Goal: Information Seeking & Learning: Check status

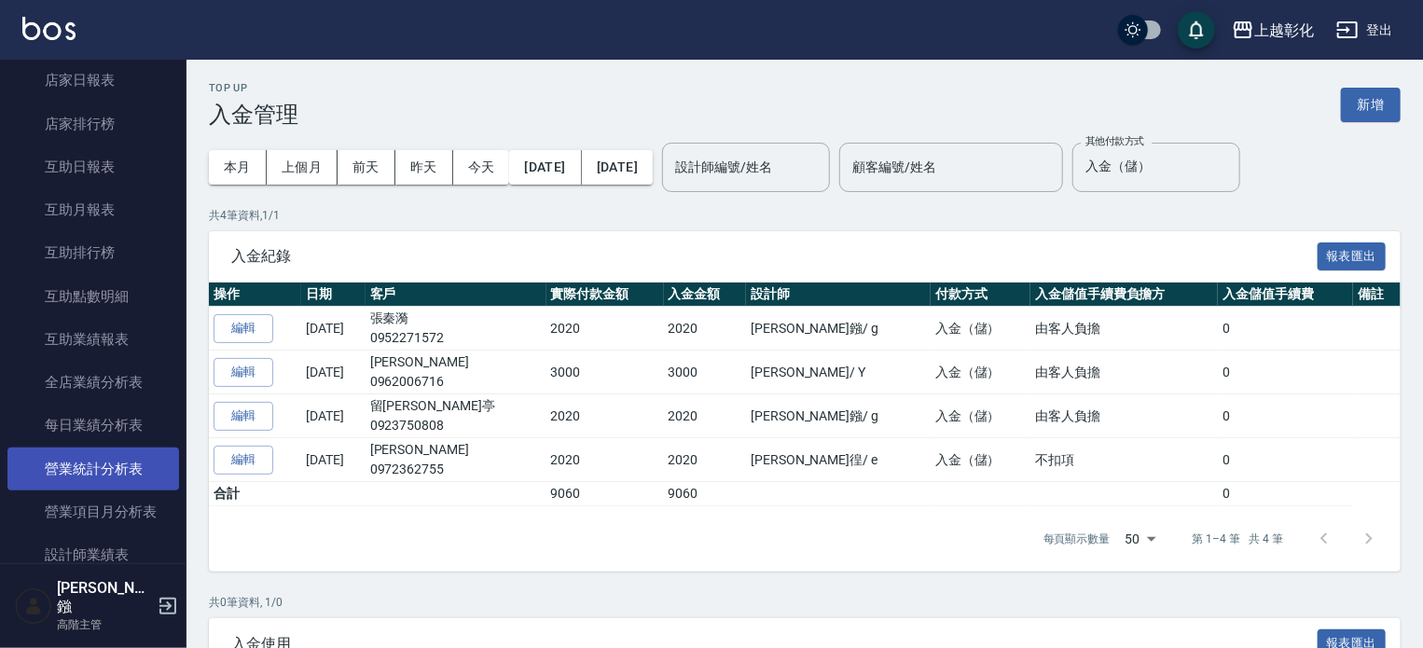
scroll to position [321, 0]
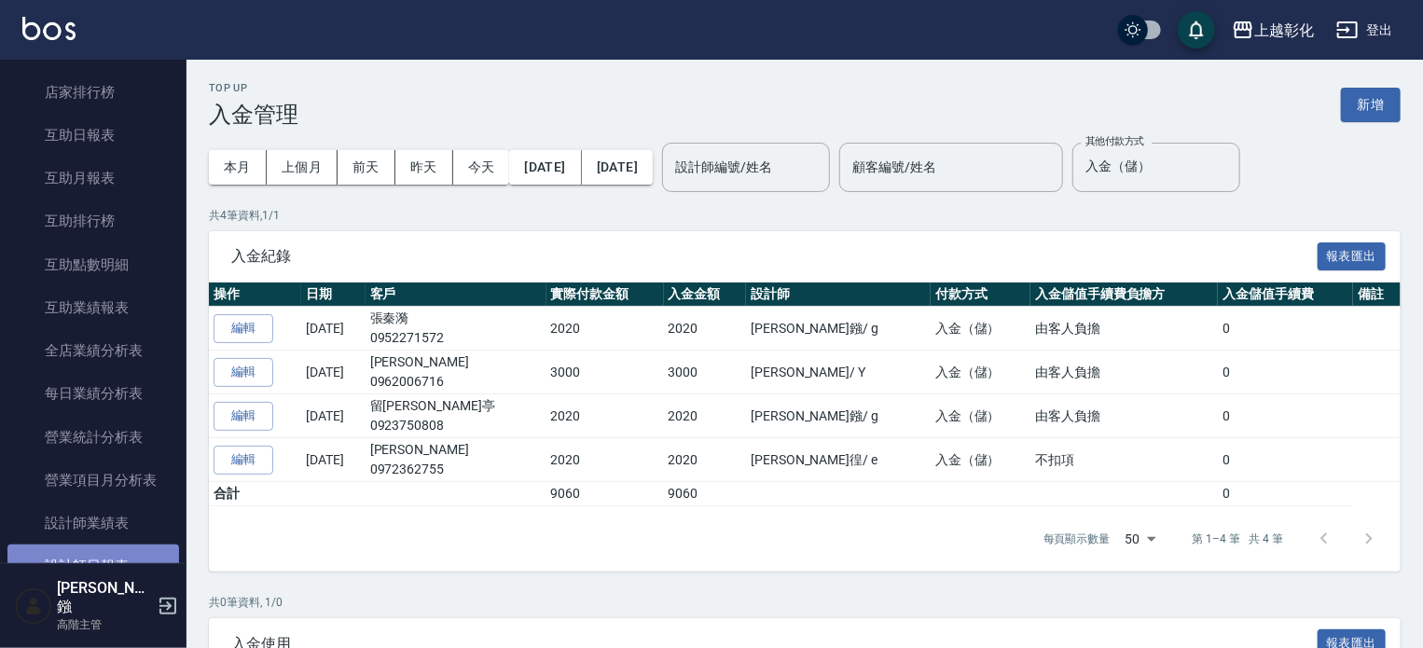
click at [144, 548] on link "設計師日報表" at bounding box center [93, 566] width 172 height 43
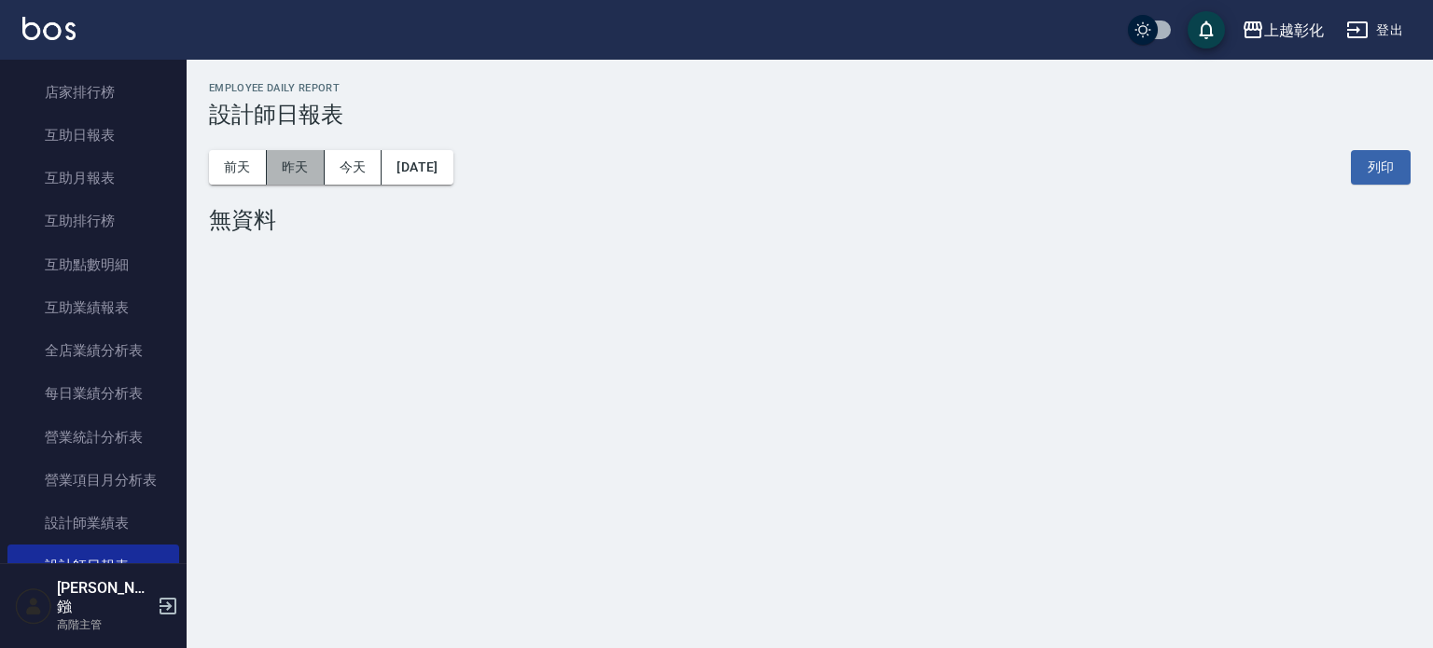
click at [302, 164] on button "昨天" at bounding box center [296, 167] width 58 height 35
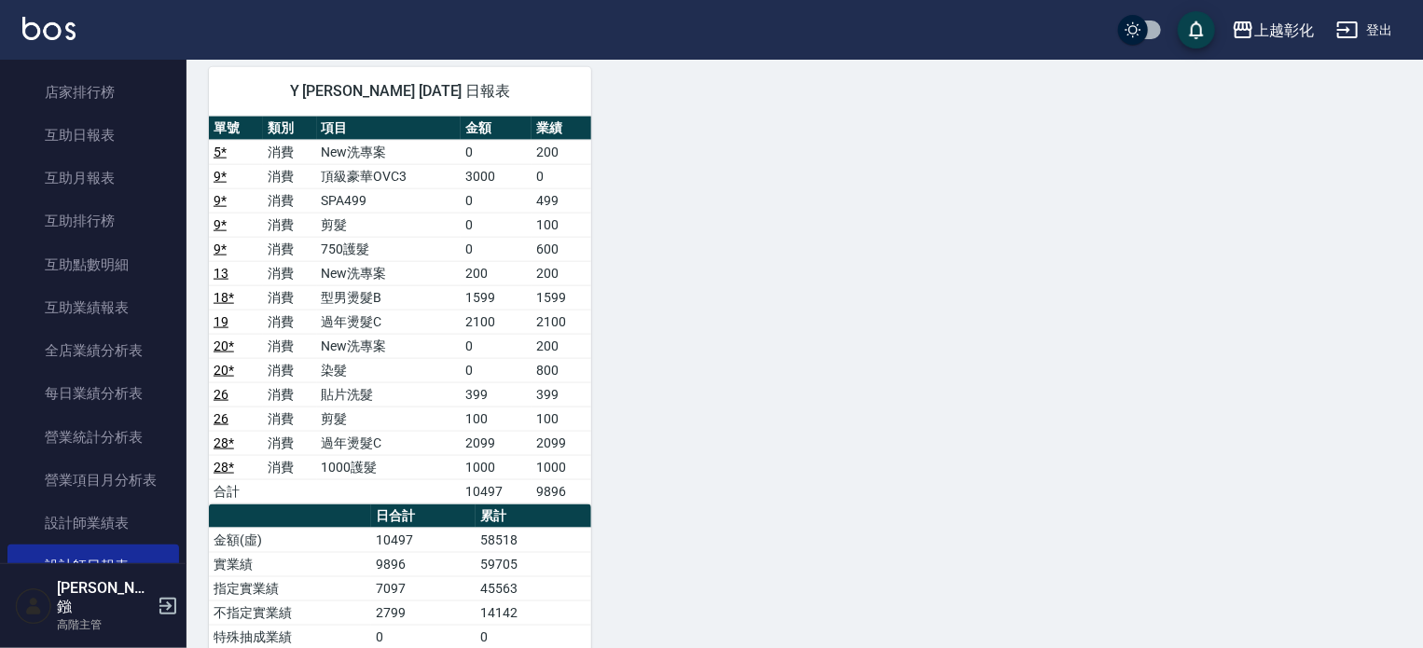
scroll to position [1119, 0]
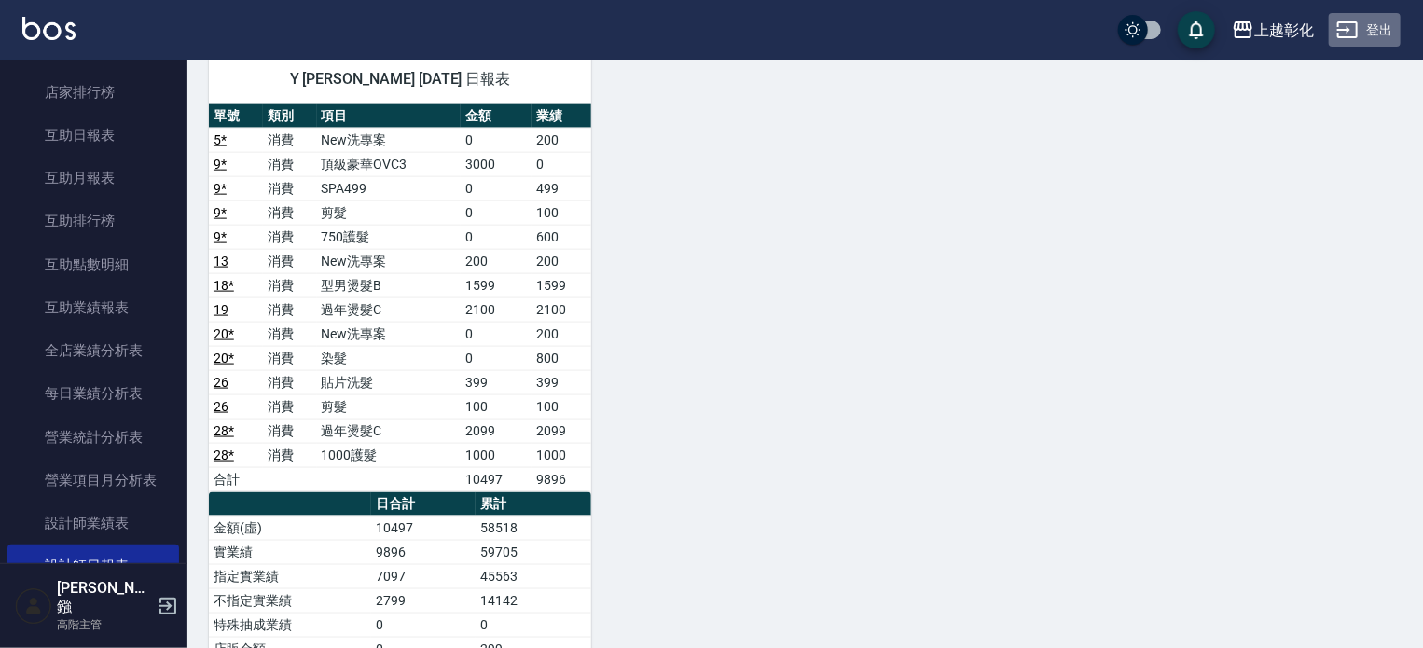
click at [1373, 29] on button "登出" at bounding box center [1365, 30] width 72 height 35
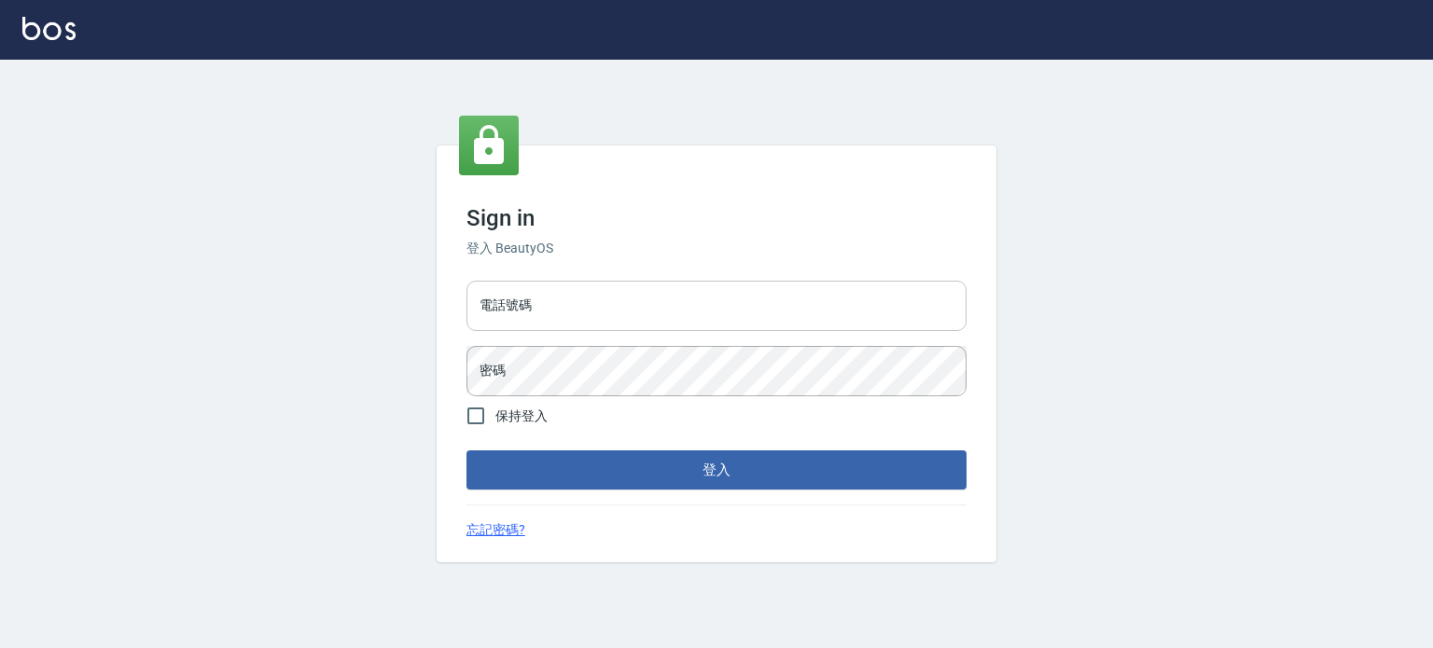
click at [632, 312] on input "電話號碼" at bounding box center [716, 306] width 500 height 50
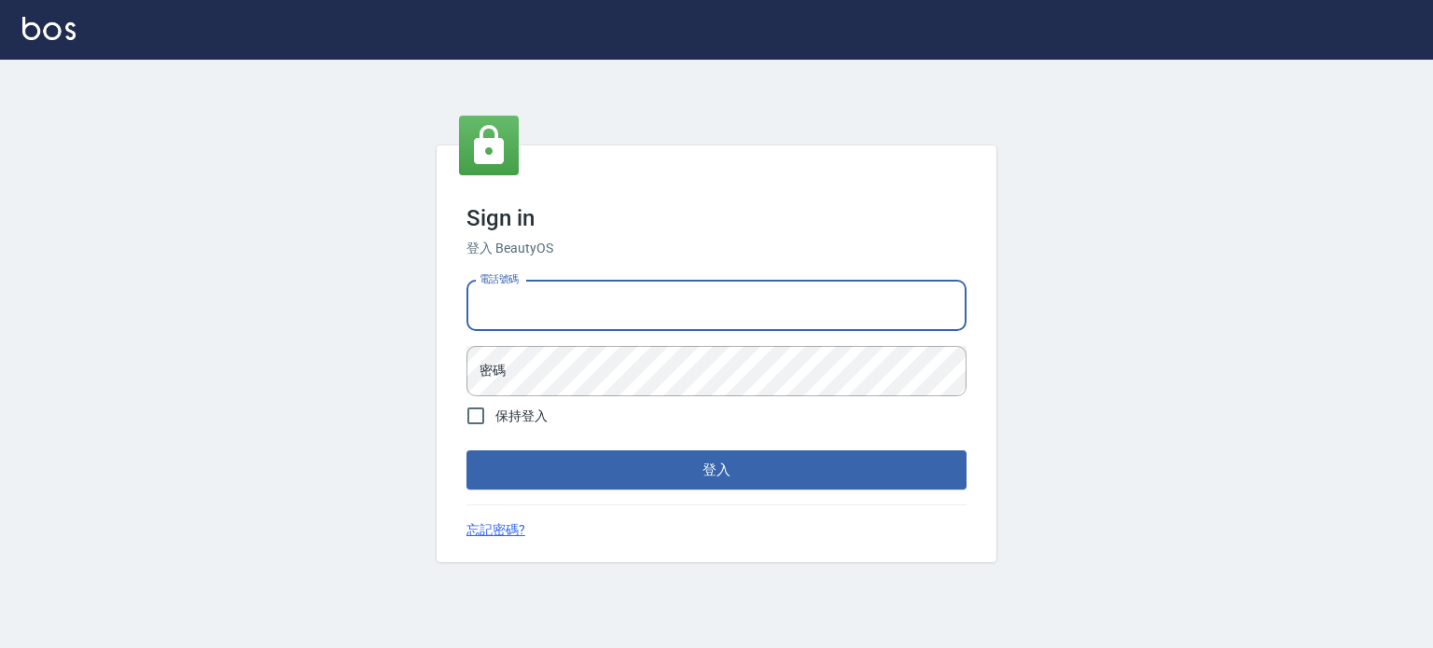
type input "0953539532"
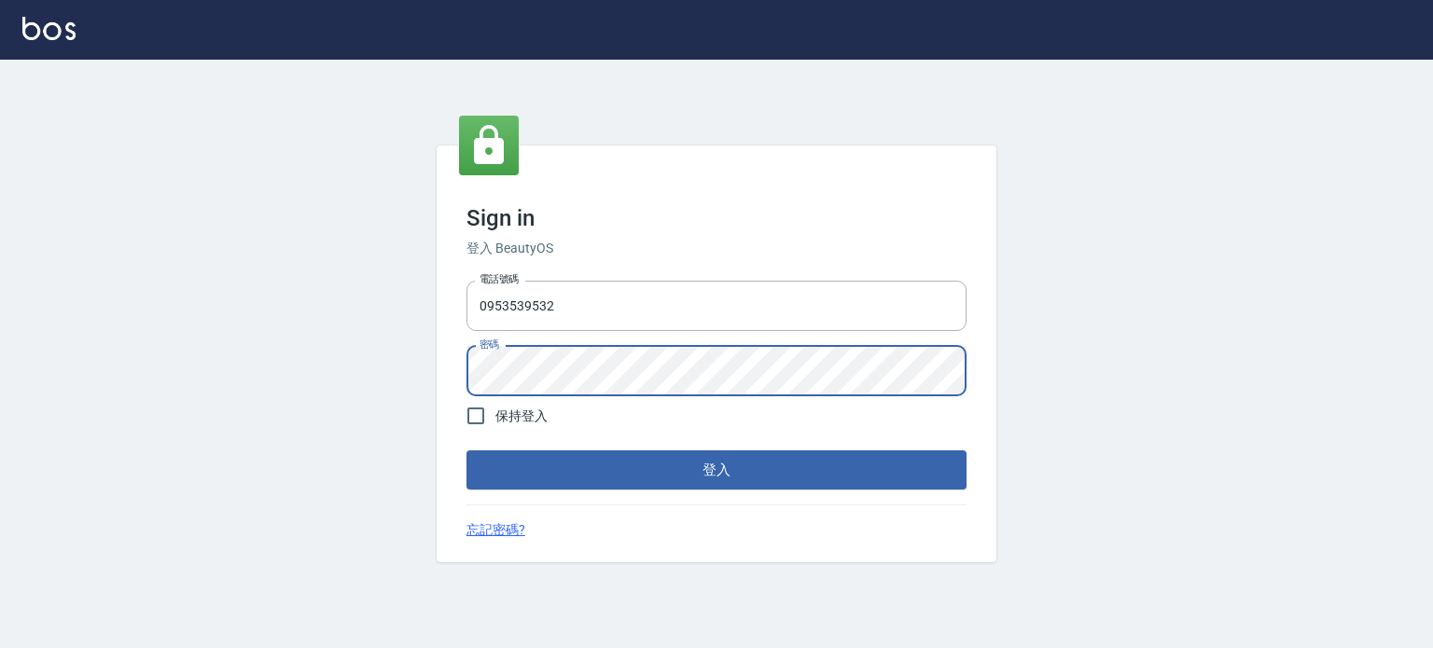
click at [466, 451] on button "登入" at bounding box center [716, 470] width 500 height 39
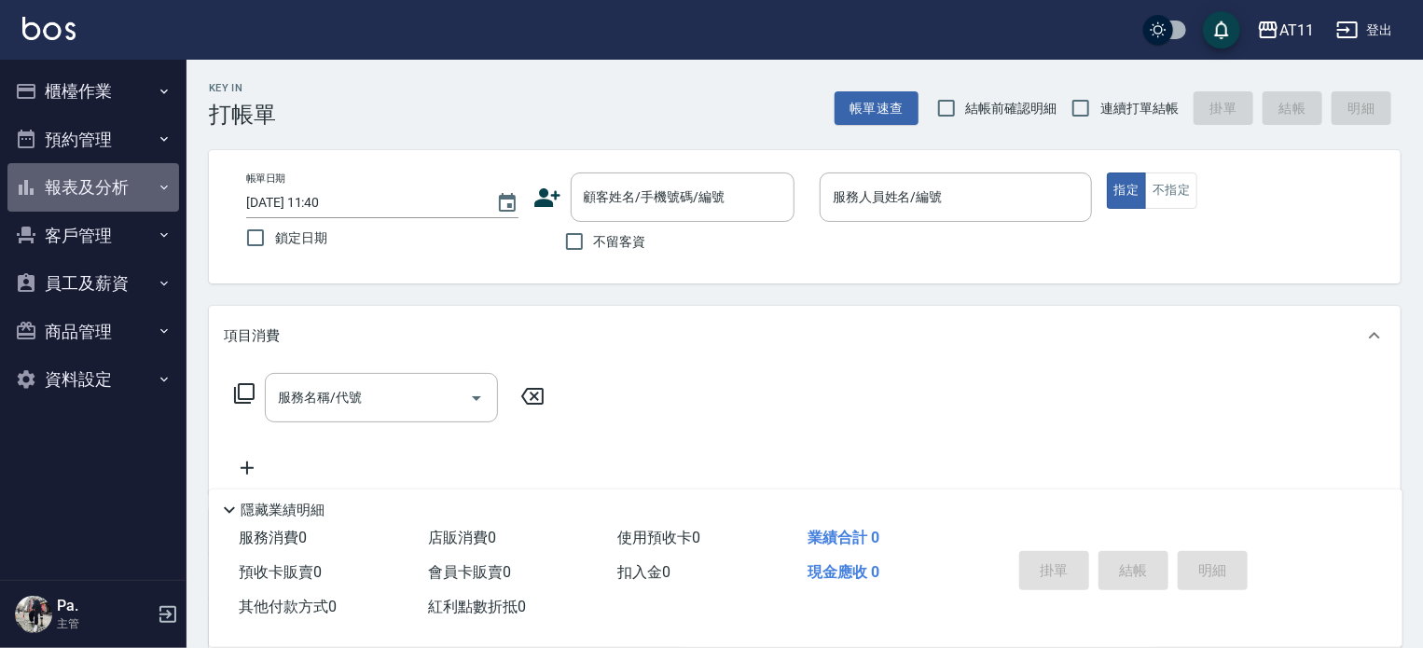
click at [91, 174] on button "報表及分析" at bounding box center [93, 187] width 172 height 49
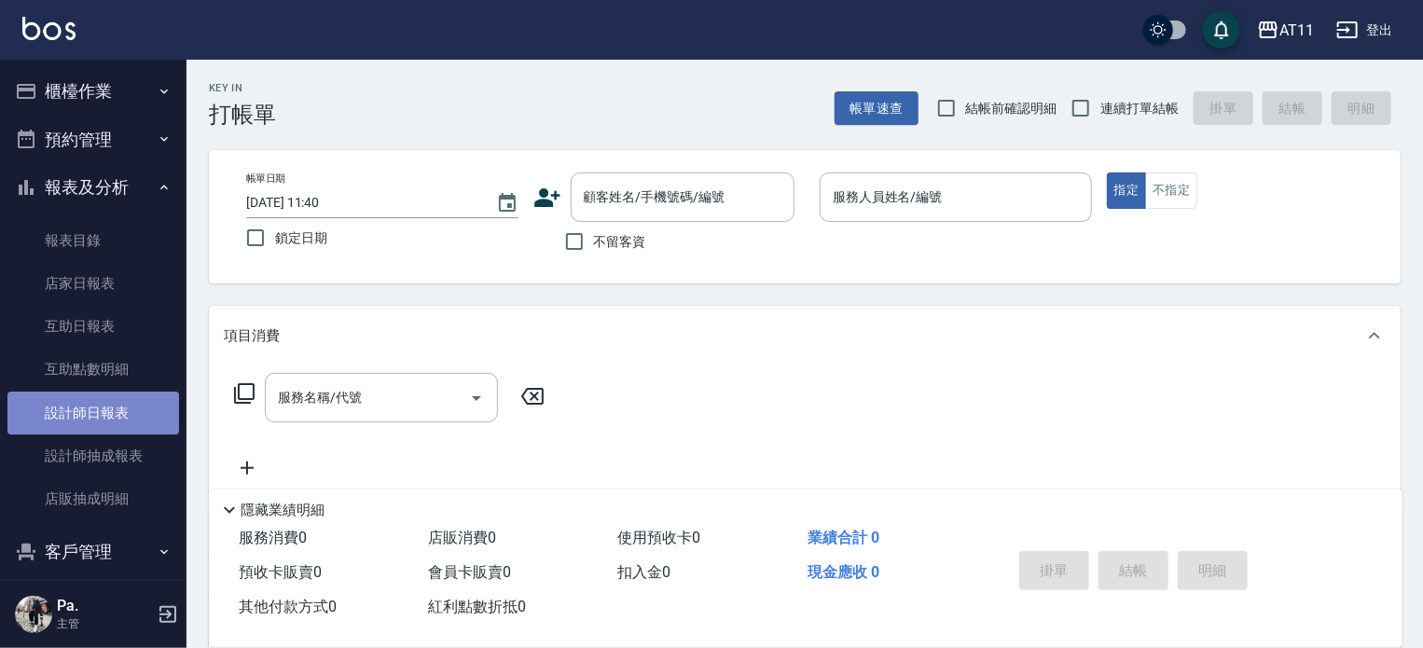
click at [100, 409] on link "設計師日報表" at bounding box center [93, 413] width 172 height 43
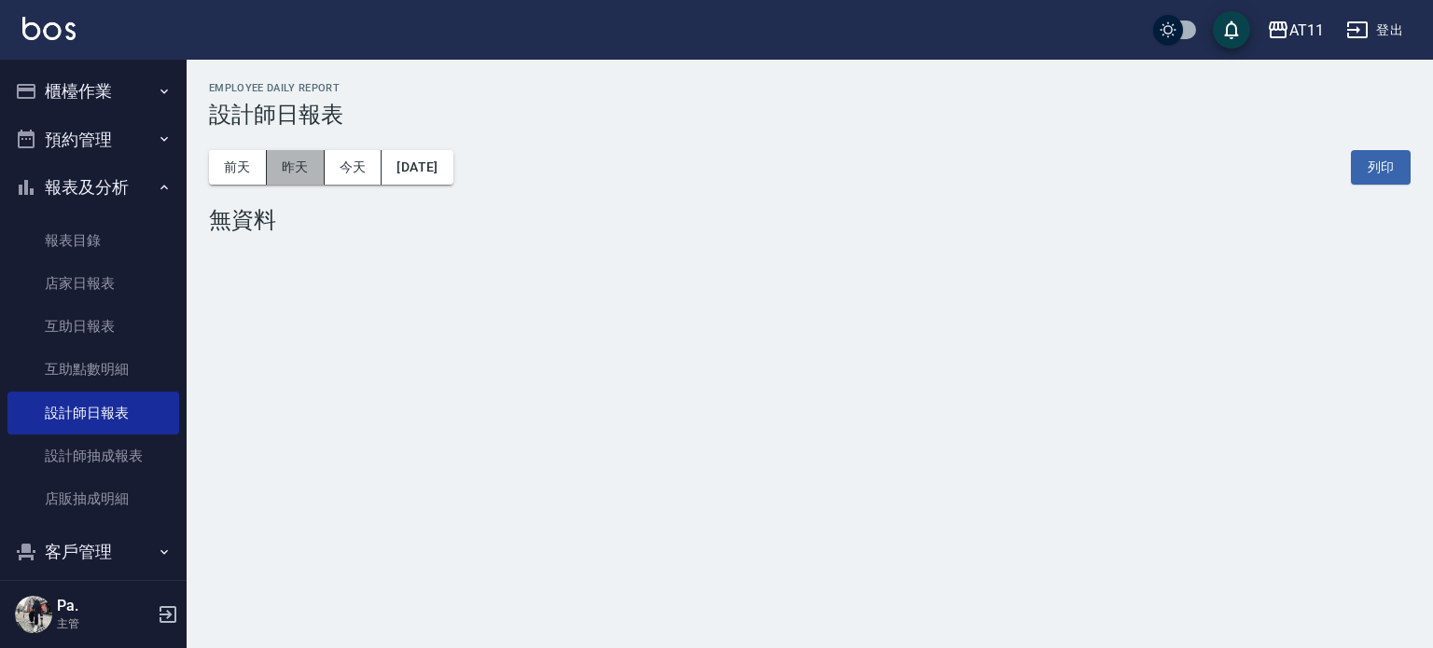
click at [272, 169] on button "昨天" at bounding box center [296, 167] width 58 height 35
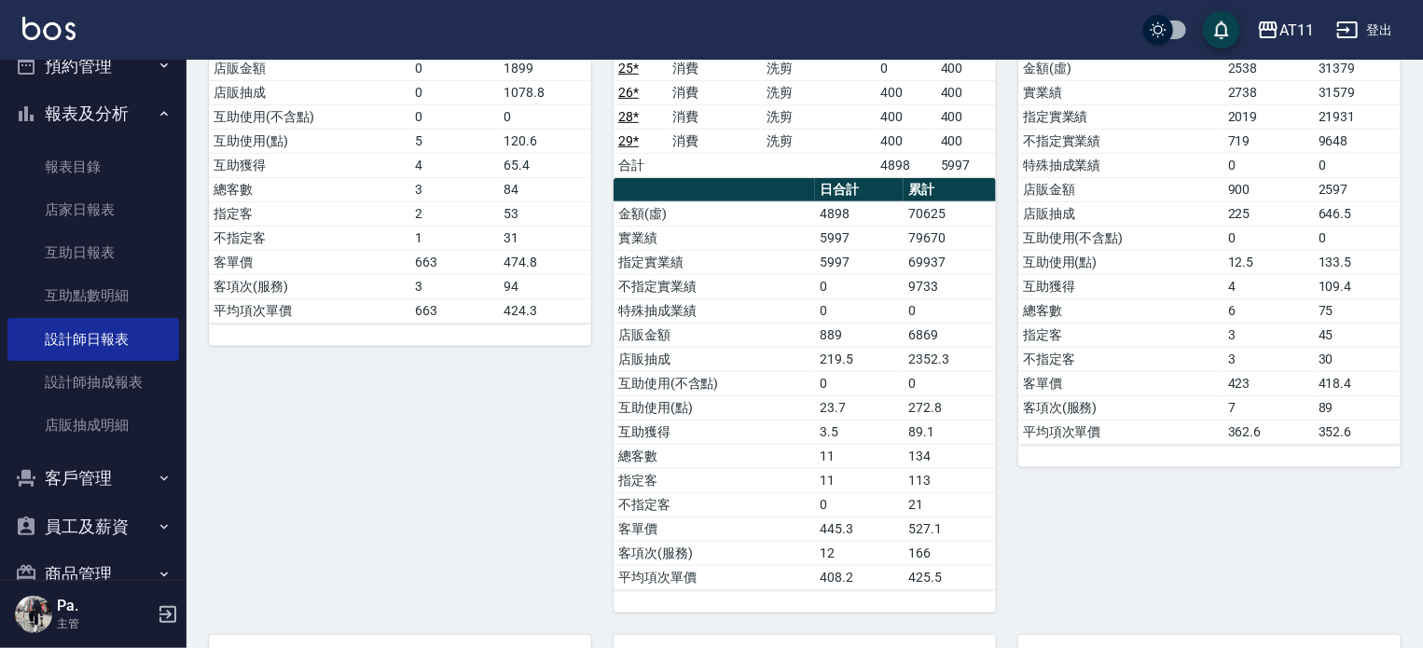
scroll to position [161, 0]
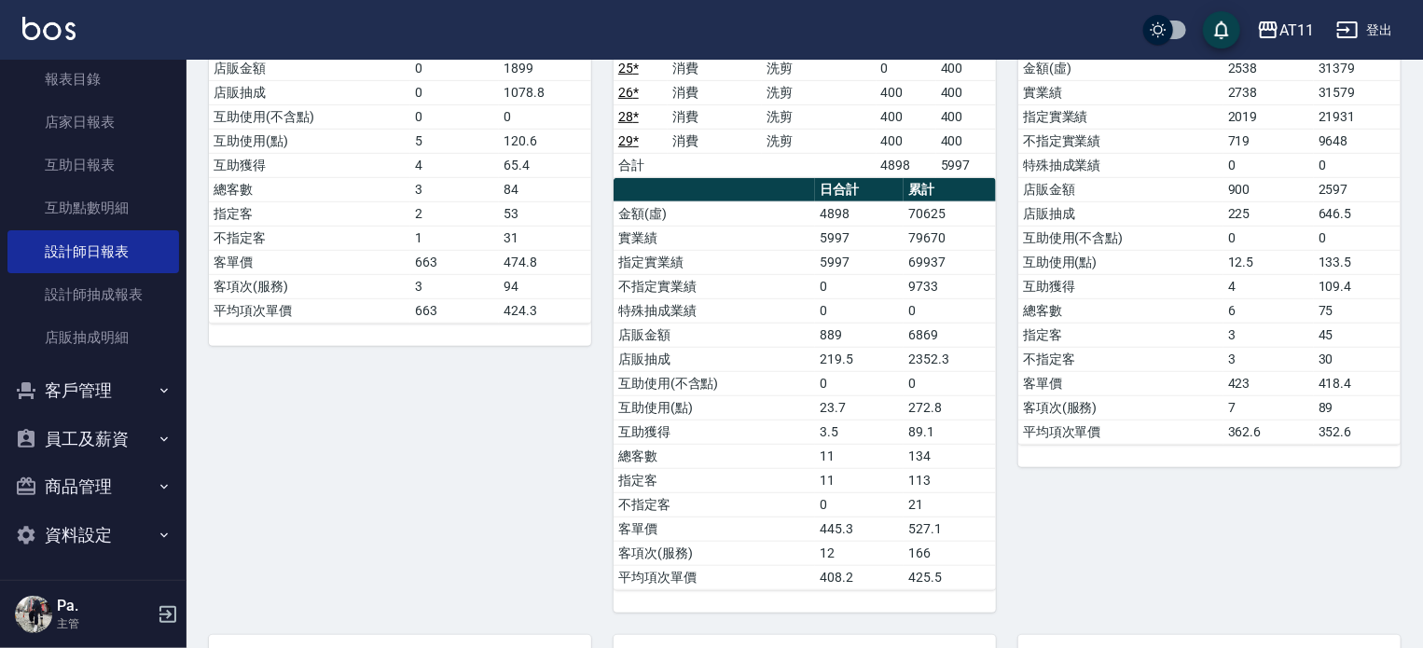
click at [116, 382] on button "客戶管理" at bounding box center [93, 391] width 172 height 49
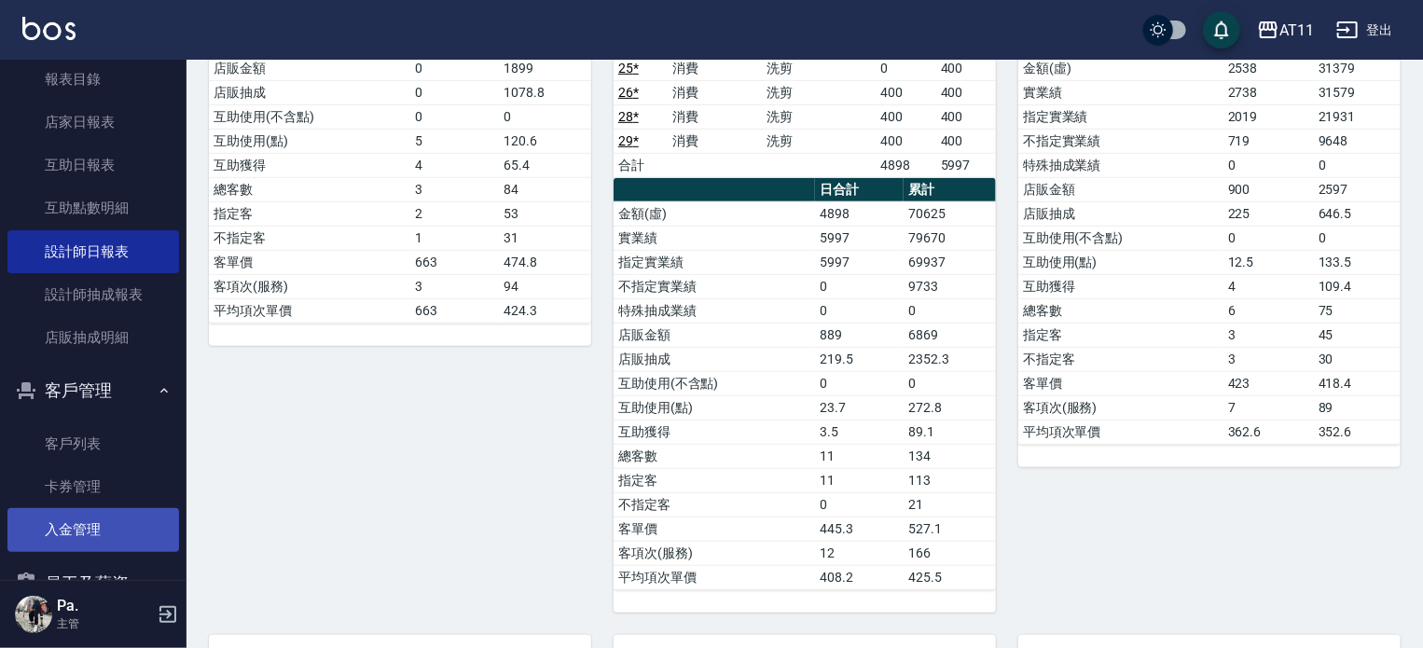
click at [109, 533] on link "入金管理" at bounding box center [93, 529] width 172 height 43
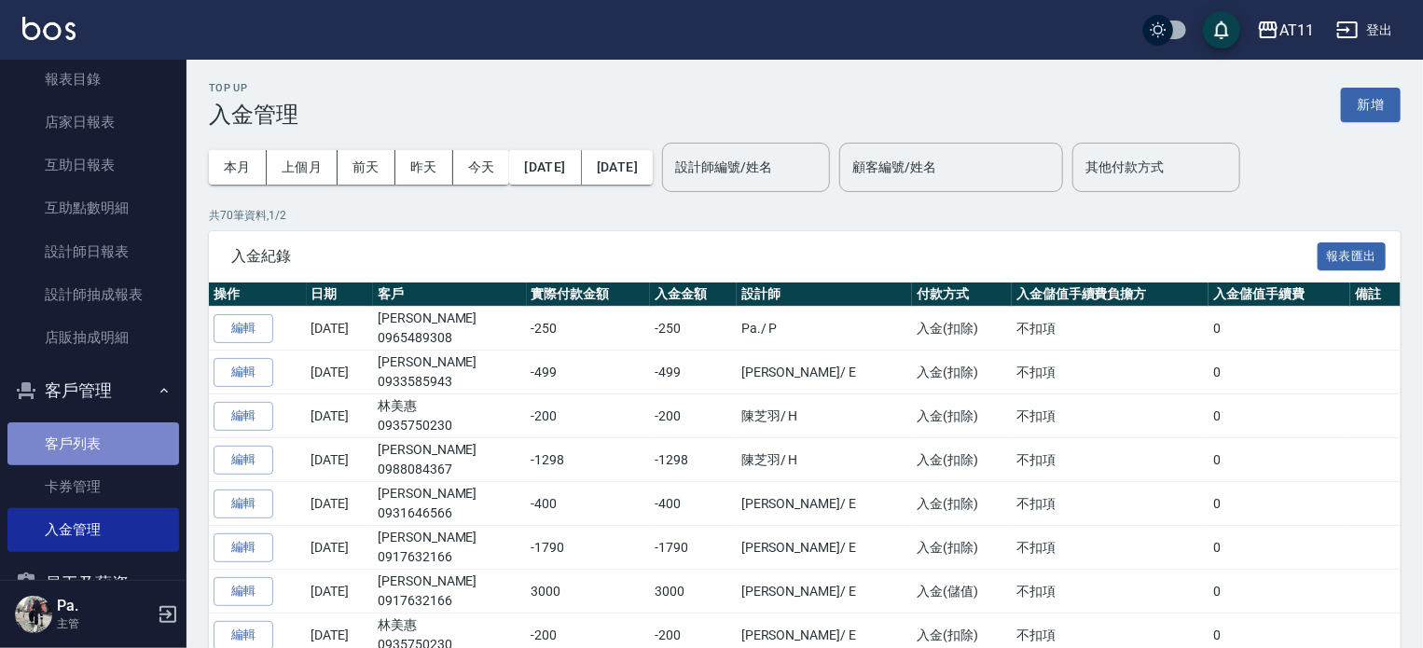
click at [124, 432] on link "客戶列表" at bounding box center [93, 444] width 172 height 43
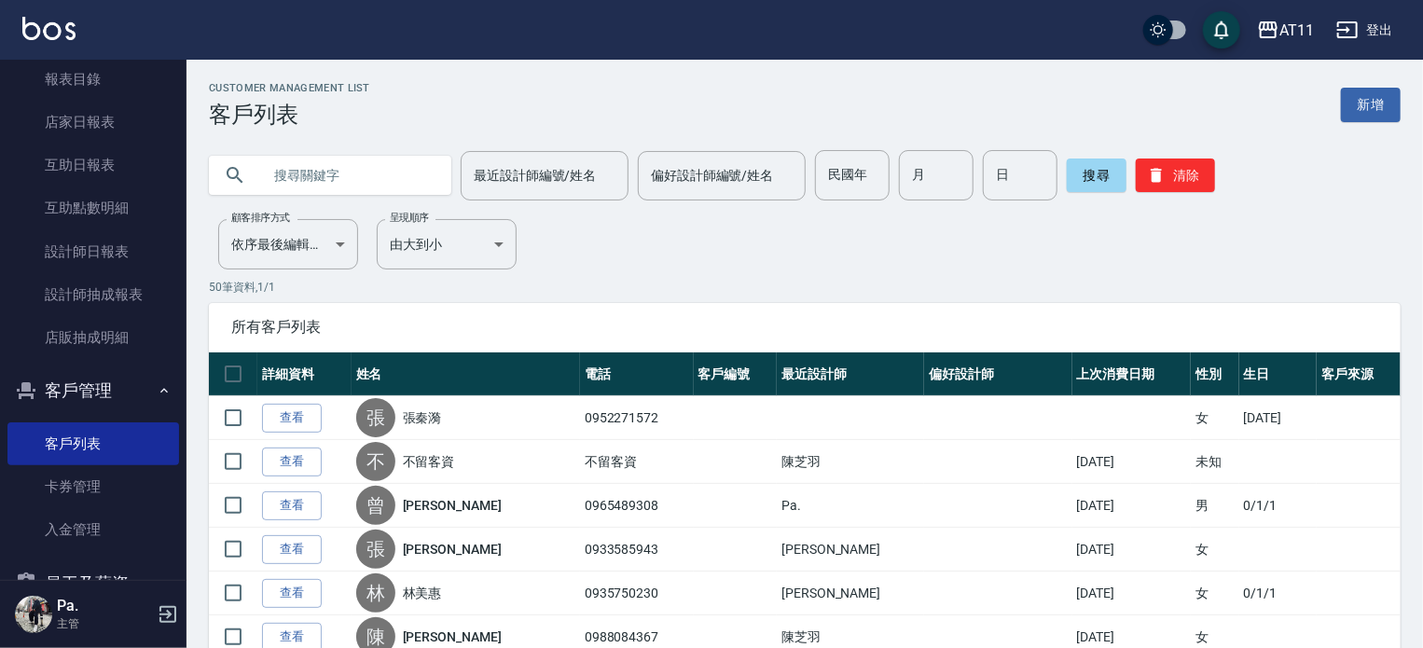
click at [302, 182] on input "text" at bounding box center [348, 175] width 175 height 50
type input "V"
type input "許文雪"
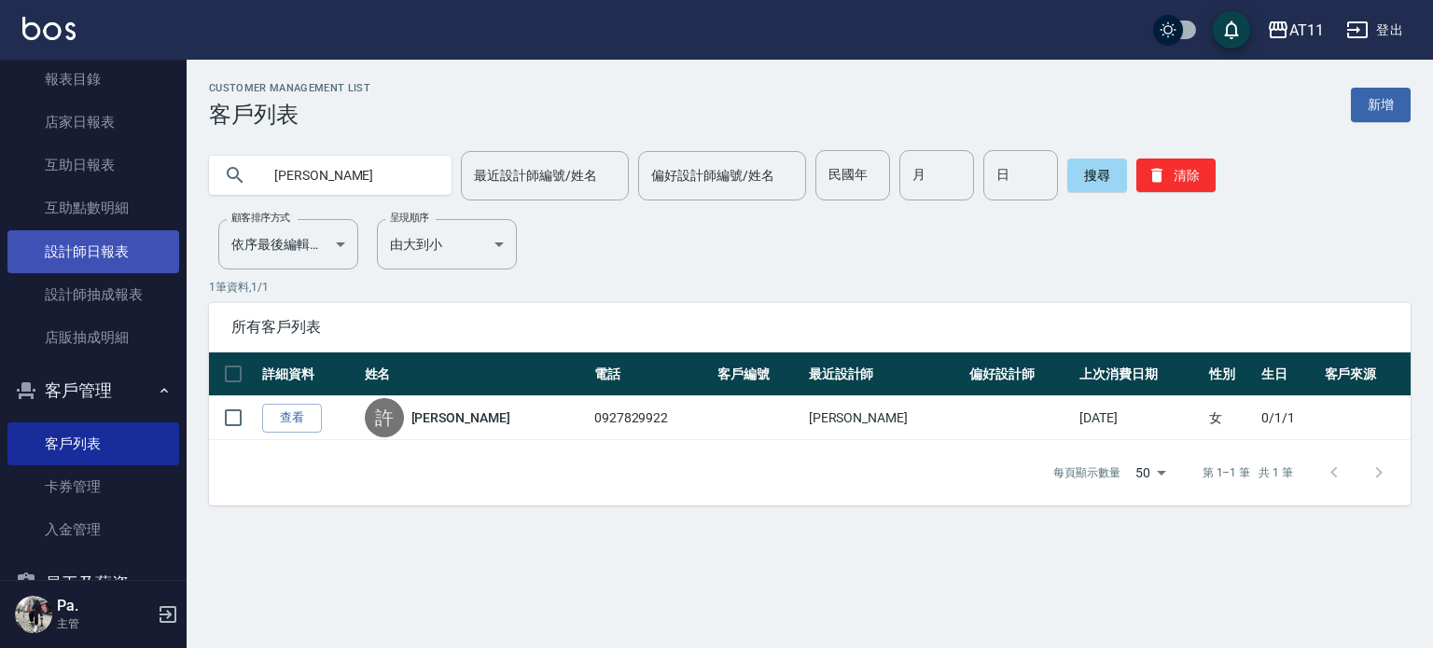
click at [118, 260] on link "設計師日報表" at bounding box center [93, 251] width 172 height 43
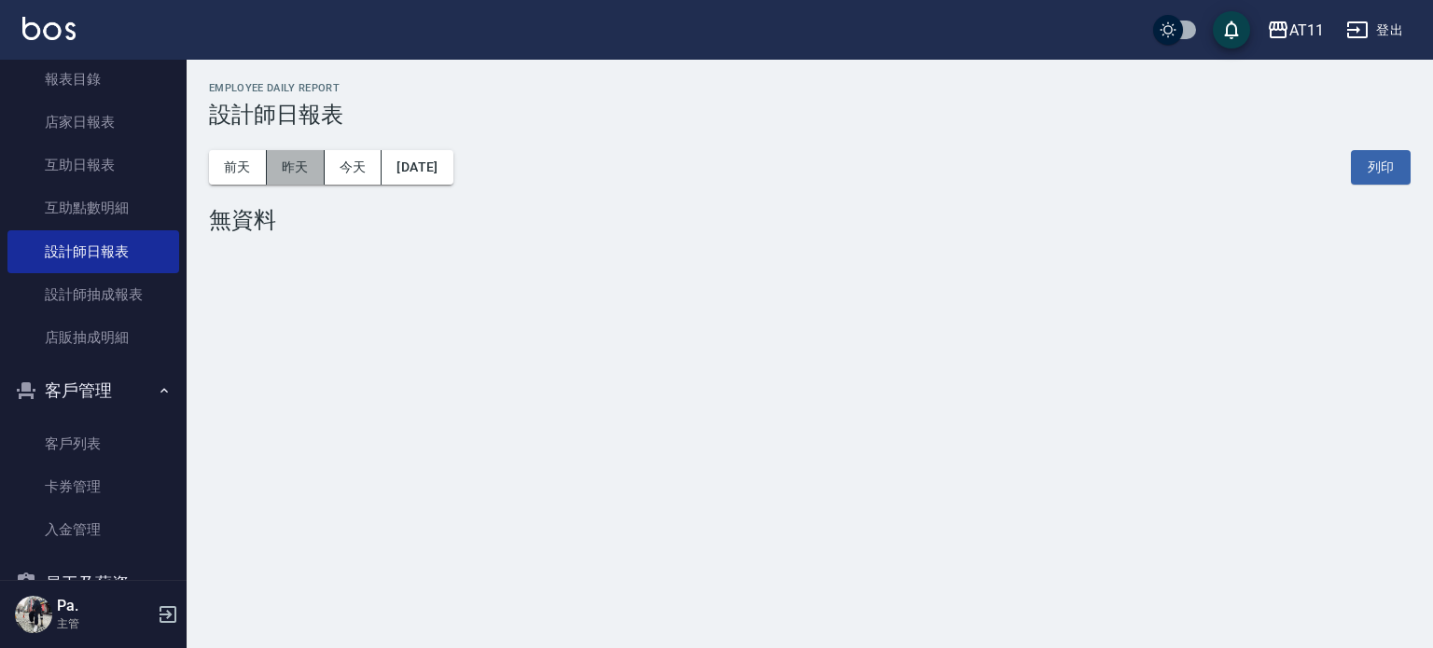
click at [290, 164] on button "昨天" at bounding box center [296, 167] width 58 height 35
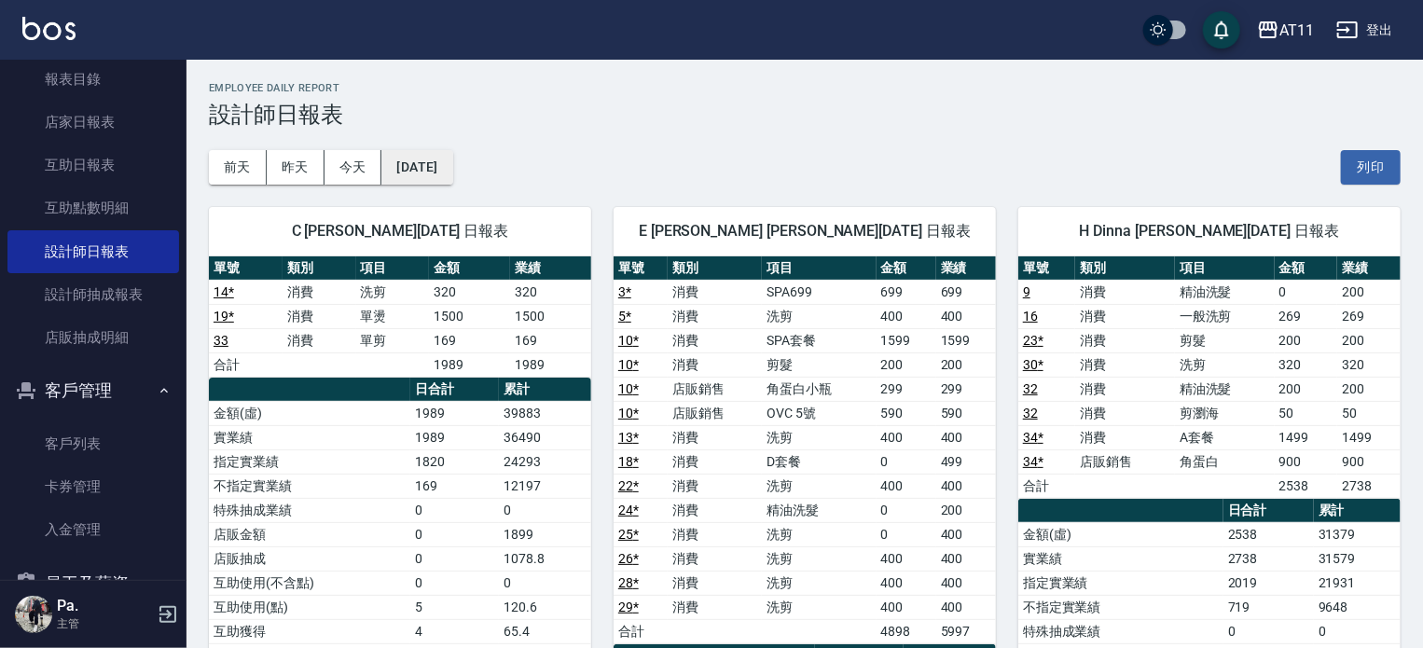
click at [452, 159] on button "[DATE]" at bounding box center [416, 167] width 71 height 35
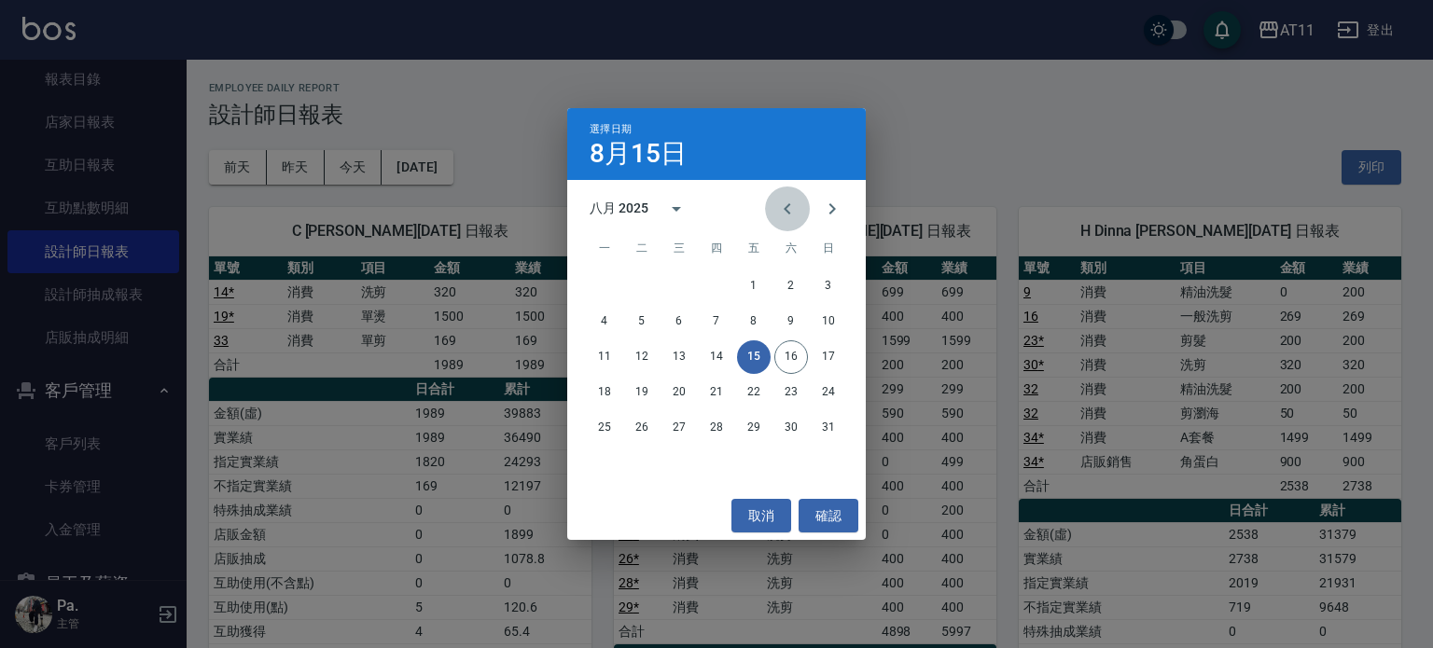
click at [787, 200] on icon "Previous month" at bounding box center [787, 209] width 22 height 22
click at [645, 361] on button "15" at bounding box center [642, 357] width 34 height 34
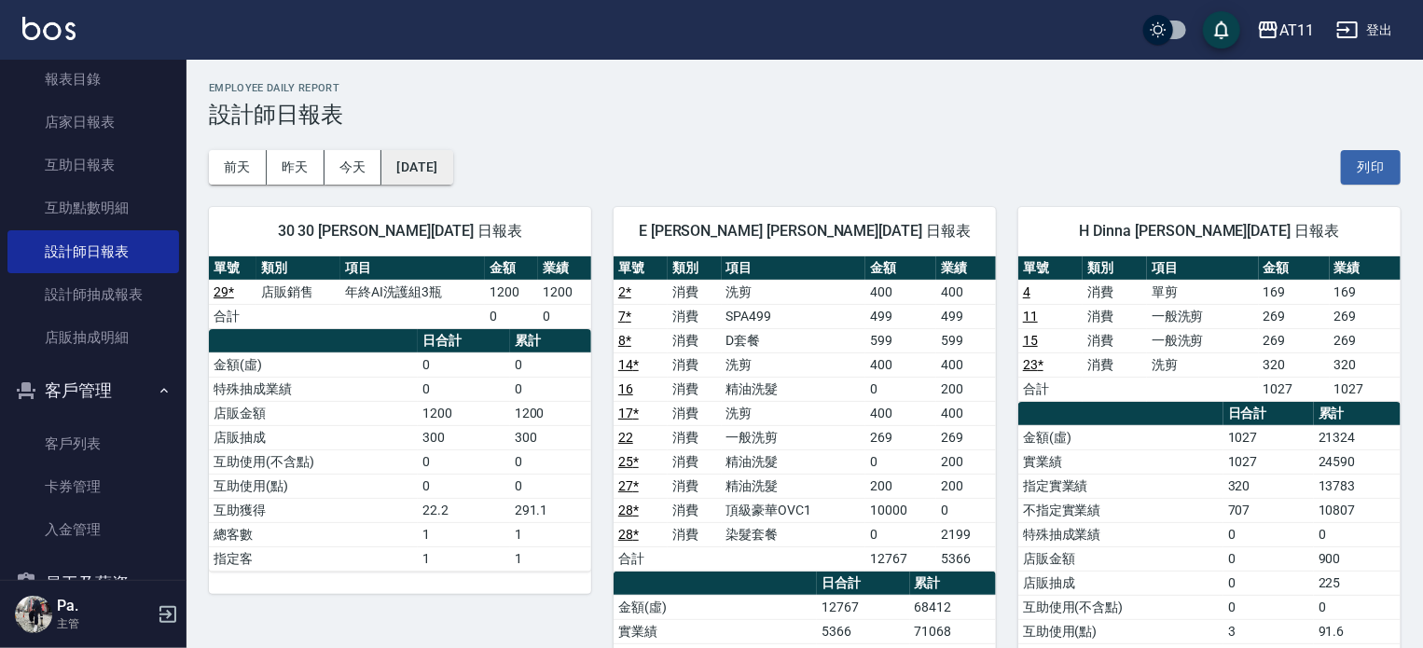
click at [438, 160] on button "2025/07/15" at bounding box center [416, 167] width 71 height 35
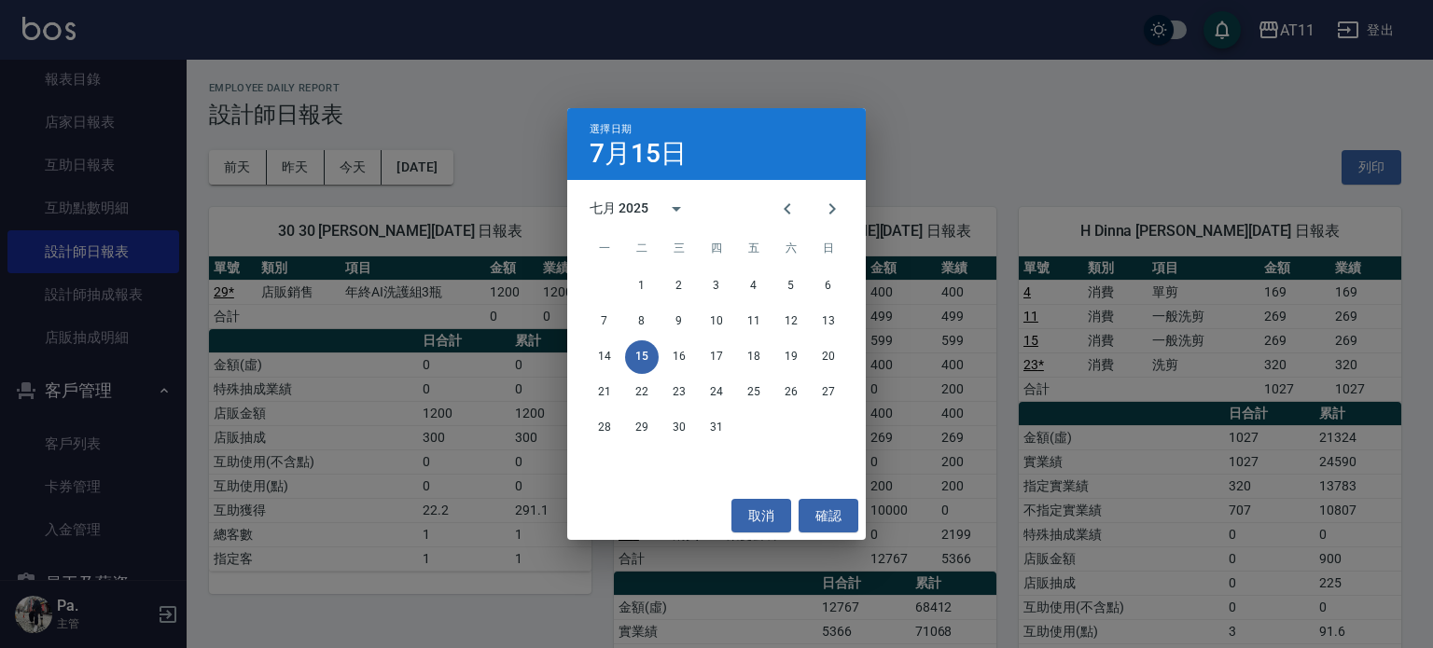
click at [1157, 123] on div "選擇日期 7月15日 七月 2025 一 二 三 四 五 六 日 1 2 3 4 5 6 7 8 9 10 11 12 13 14 15 16 17 18 1…" at bounding box center [716, 324] width 1433 height 648
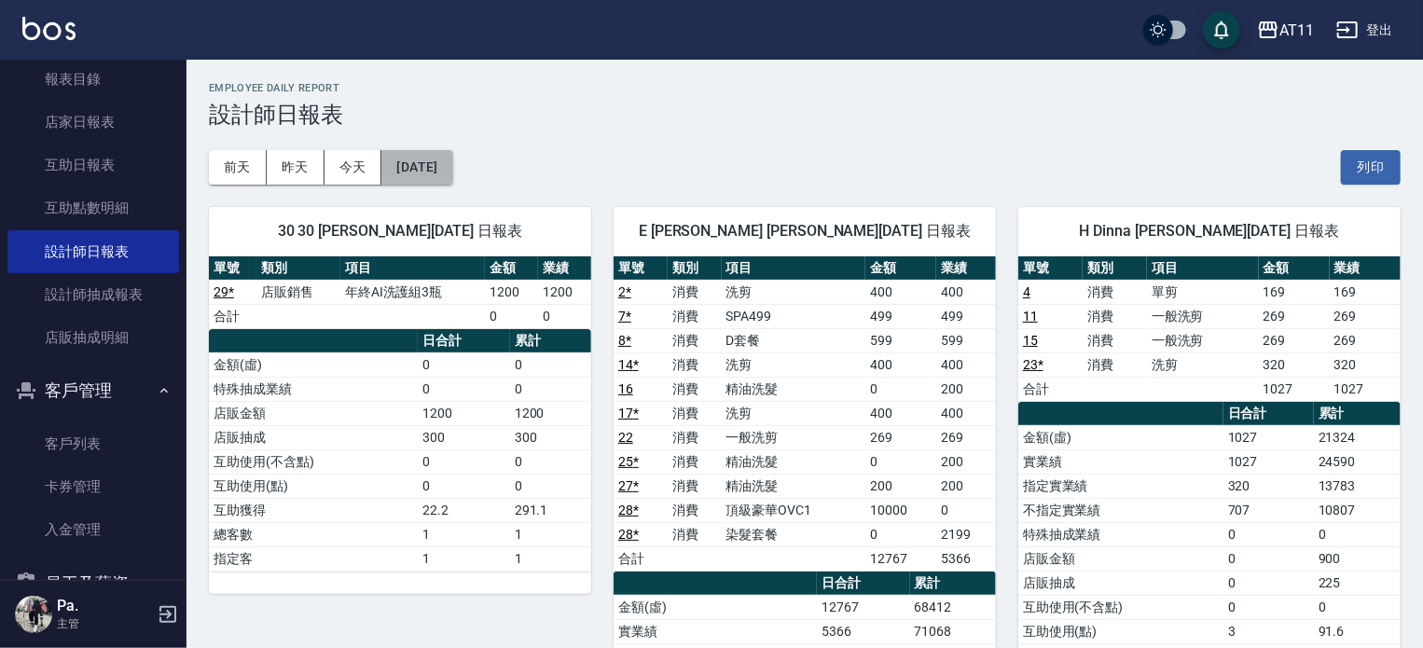
click at [437, 167] on button "2025/07/15" at bounding box center [416, 167] width 71 height 35
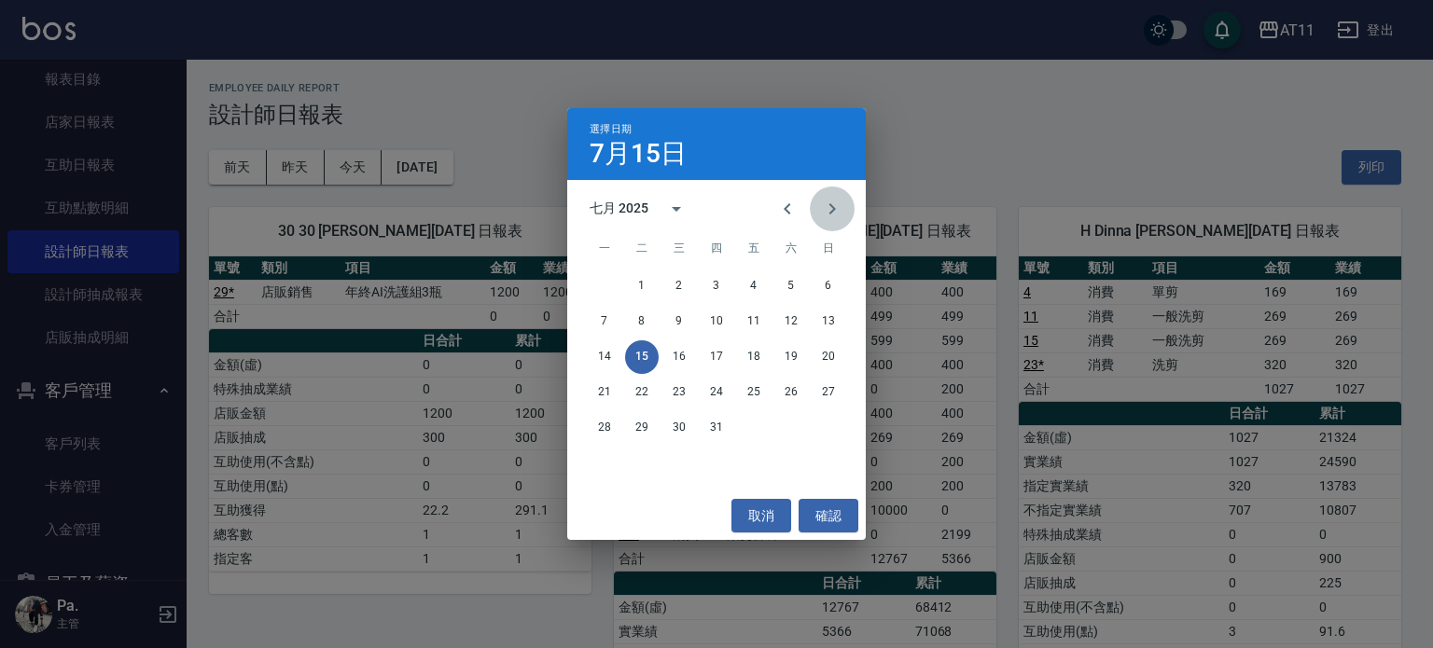
click at [827, 202] on icon "Next month" at bounding box center [832, 209] width 22 height 22
click at [758, 354] on button "15" at bounding box center [754, 357] width 34 height 34
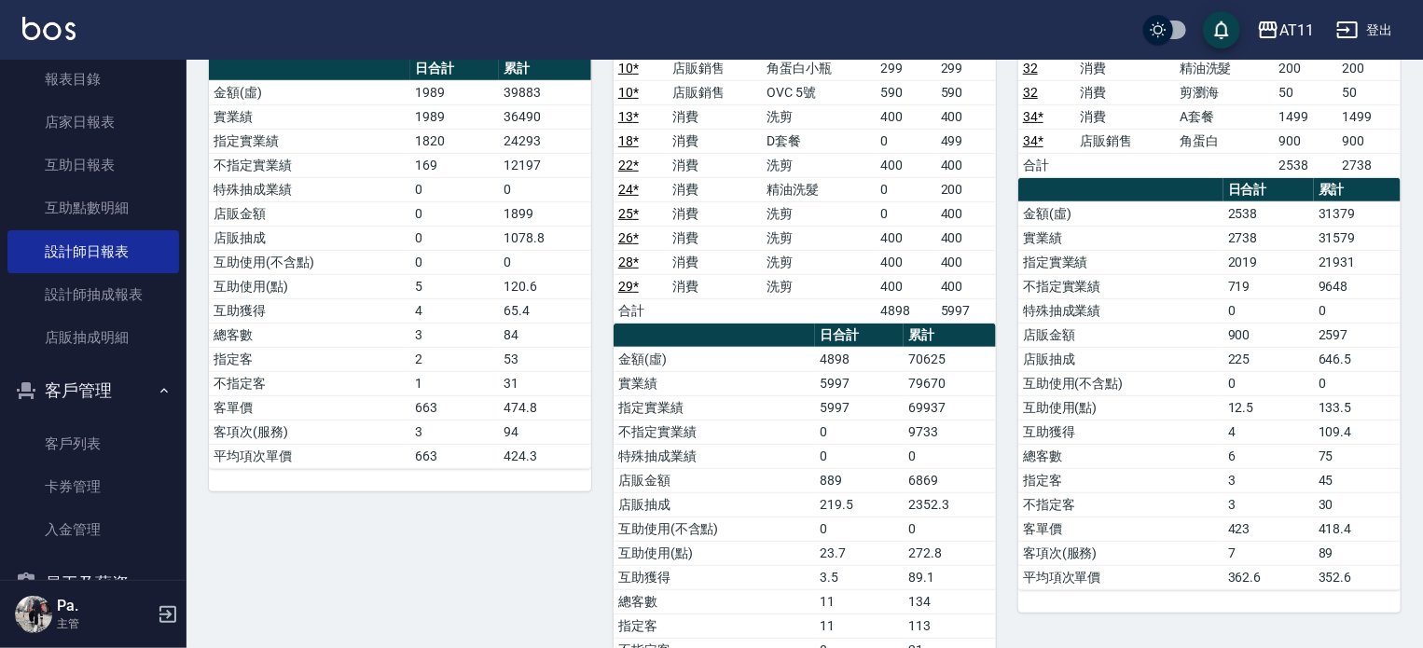
scroll to position [280, 0]
